Goal: Transaction & Acquisition: Purchase product/service

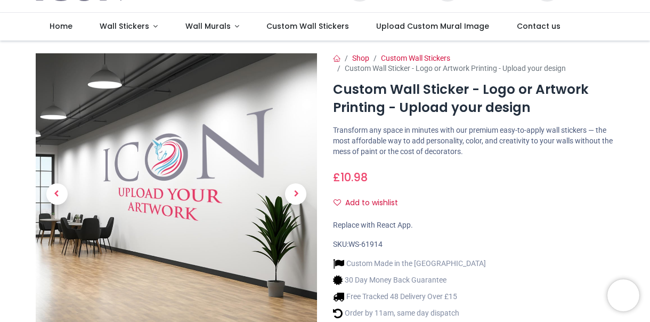
scroll to position [160, 0]
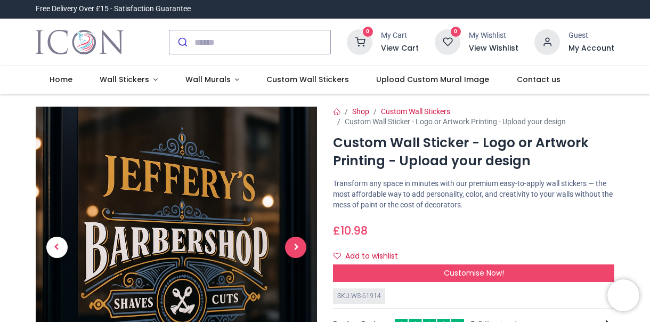
click at [297, 247] on span "Next" at bounding box center [295, 247] width 21 height 21
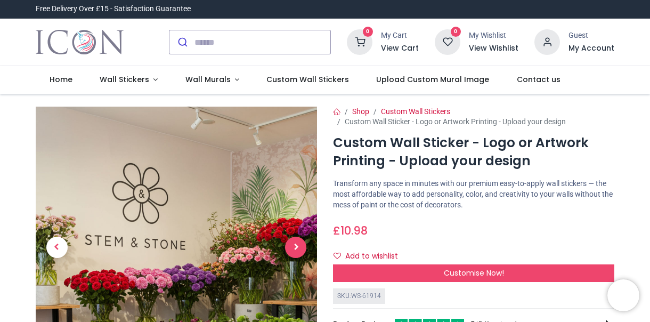
click at [297, 247] on span "Next" at bounding box center [295, 247] width 21 height 21
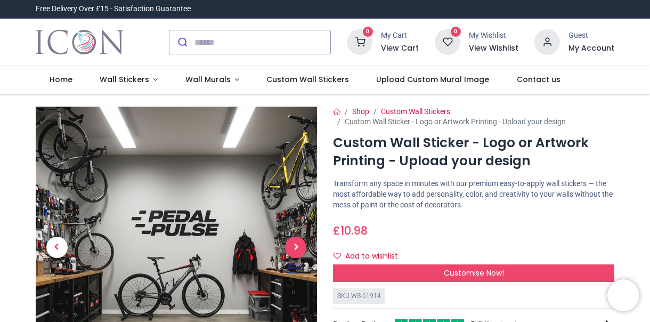
click at [297, 247] on span "Next" at bounding box center [295, 247] width 21 height 21
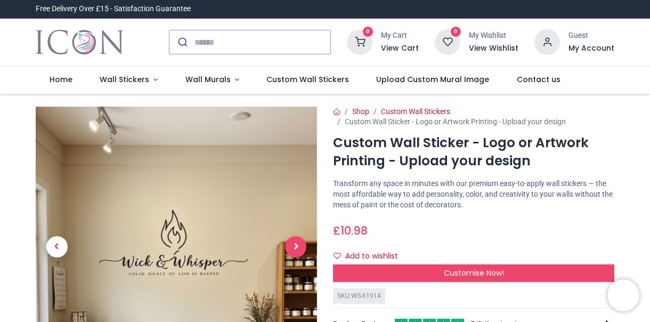
click at [297, 247] on span "Next" at bounding box center [295, 246] width 21 height 21
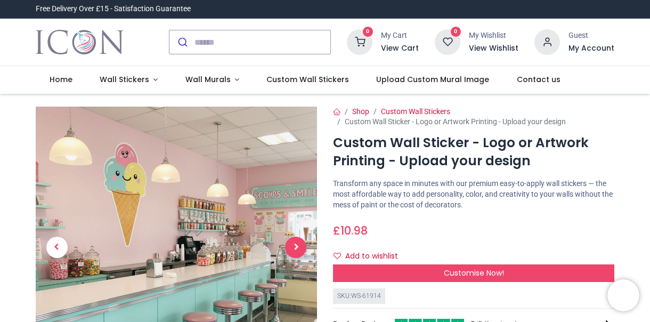
click at [297, 247] on span "Next" at bounding box center [295, 247] width 21 height 21
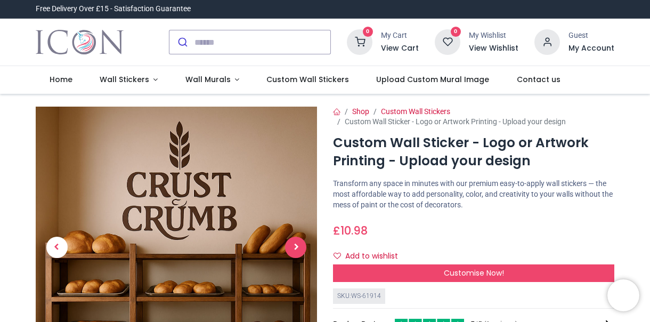
click at [297, 247] on span "Next" at bounding box center [295, 247] width 21 height 21
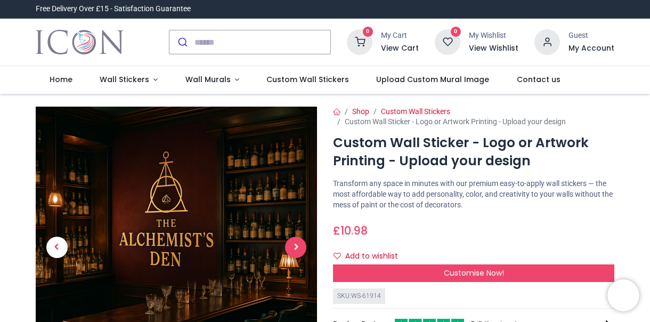
click at [297, 247] on span "Next" at bounding box center [295, 247] width 21 height 21
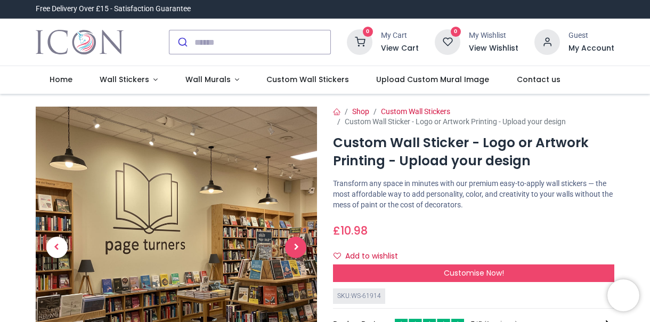
click at [297, 247] on span "Next" at bounding box center [295, 247] width 21 height 21
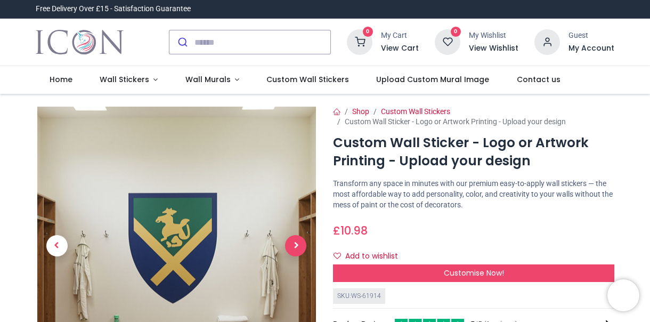
click at [297, 247] on span "Next" at bounding box center [295, 245] width 21 height 21
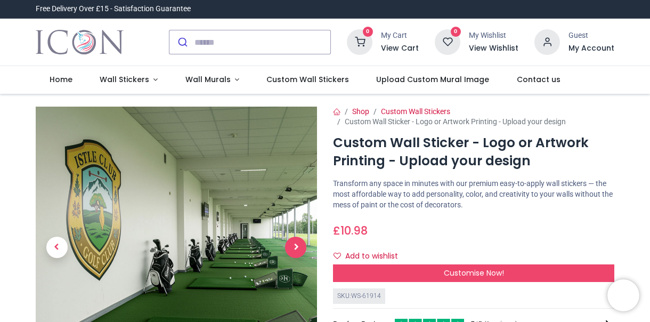
click at [297, 247] on span "Next" at bounding box center [295, 247] width 21 height 21
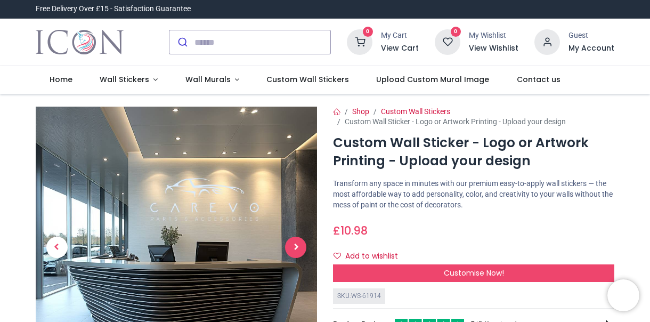
click at [297, 247] on span "Next" at bounding box center [295, 247] width 21 height 21
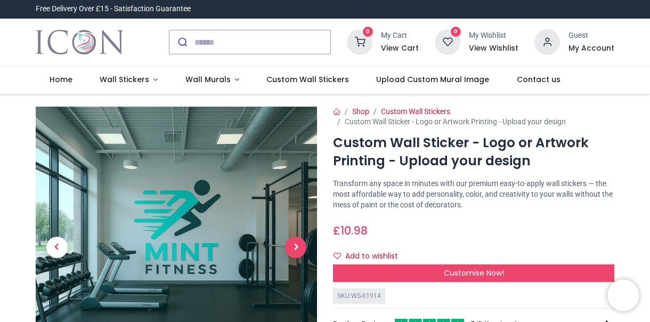
click at [297, 247] on span "Next" at bounding box center [295, 247] width 21 height 21
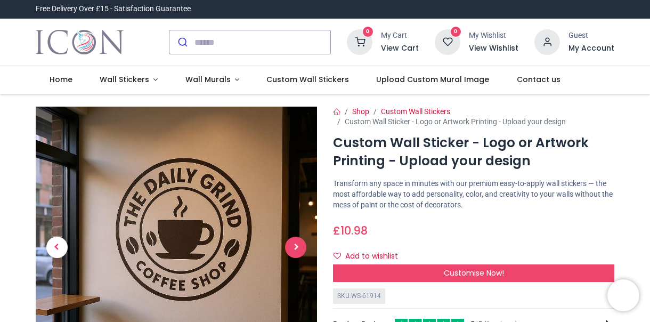
click at [297, 247] on span "Next" at bounding box center [295, 247] width 21 height 21
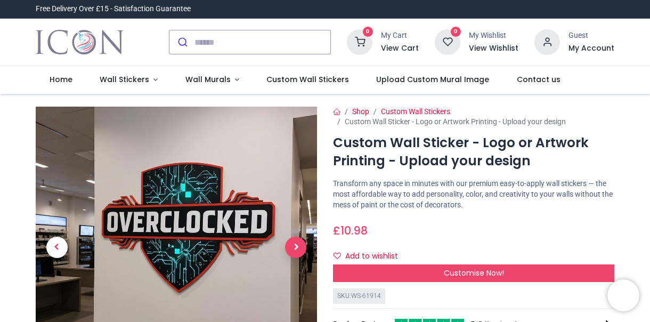
click at [297, 247] on body "Login • Register Home Wall Stickers" at bounding box center [325, 161] width 650 height 322
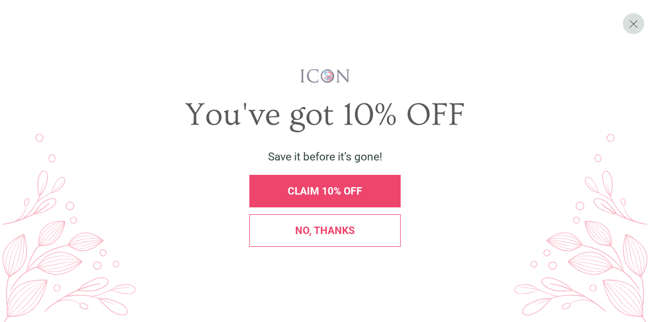
click at [304, 198] on div "CLAIM 10% OFF" at bounding box center [324, 191] width 151 height 33
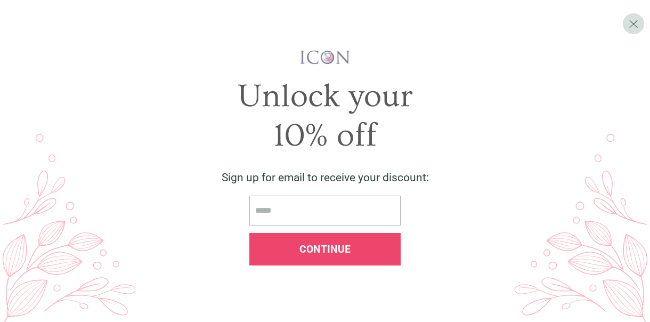
click at [354, 211] on input "email" at bounding box center [324, 211] width 151 height 30
type input "**********"
click at [360, 243] on div "Continue" at bounding box center [324, 249] width 151 height 33
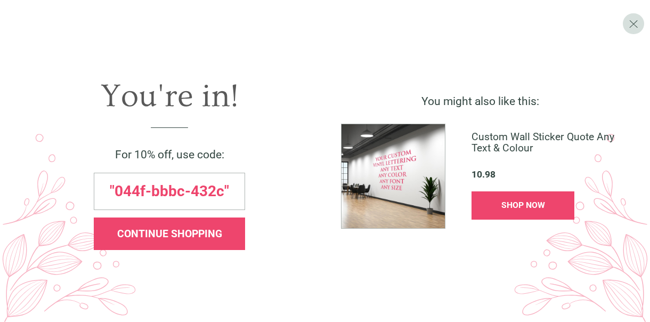
click at [148, 218] on div "CONTINUE SHOPPING" at bounding box center [169, 234] width 151 height 33
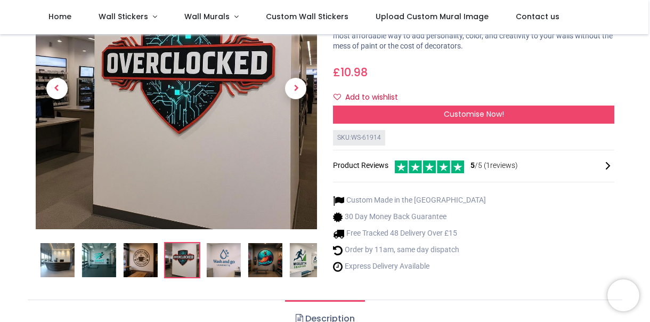
scroll to position [107, 0]
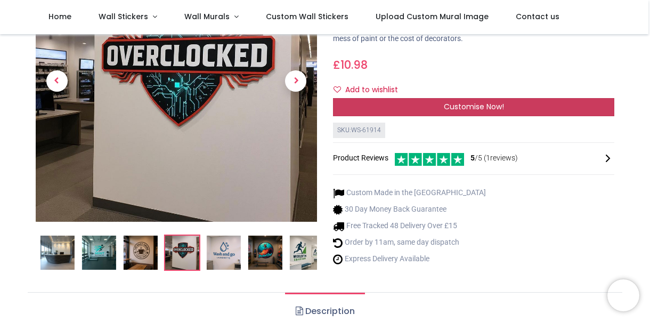
click at [413, 109] on div "Customise Now!" at bounding box center [473, 107] width 281 height 18
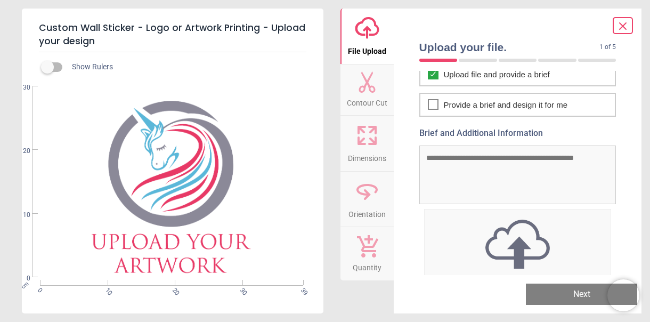
scroll to position [53, 0]
